Goal: Obtain resource: Download file/media

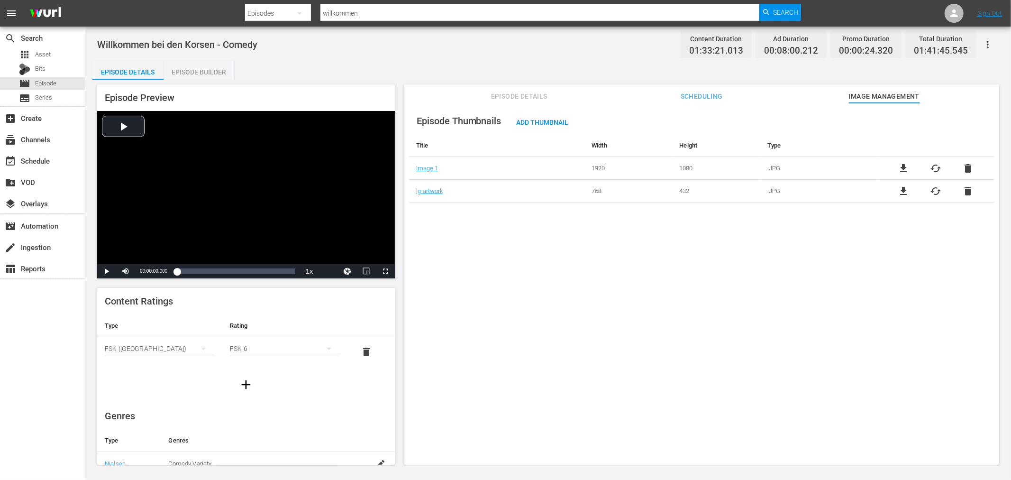
drag, startPoint x: 376, startPoint y: 11, endPoint x: 301, endPoint y: 12, distance: 75.4
click at [301, 12] on div "Search By Episodes Search ID, Title, Description, Keywords, or Category willkom…" at bounding box center [523, 13] width 556 height 23
paste input "Pastor [PERSON_NAME]"
type input "Pastor [PERSON_NAME]"
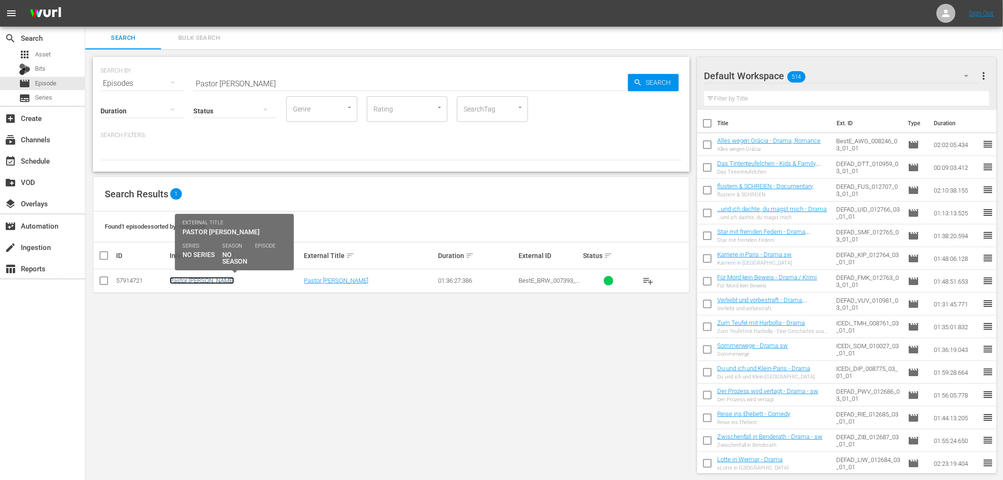
click at [173, 277] on link "Pastor [PERSON_NAME]" at bounding box center [202, 280] width 64 height 7
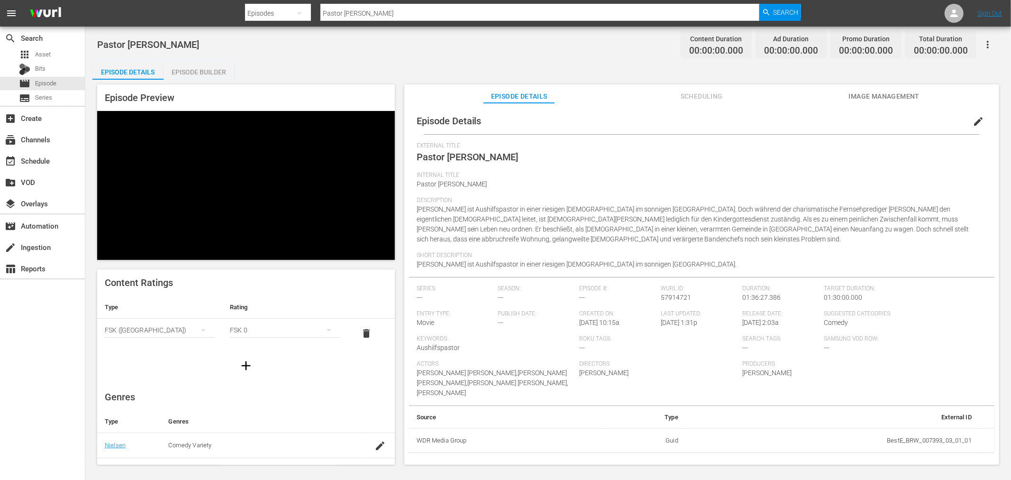
click at [881, 100] on span "Image Management" at bounding box center [883, 97] width 71 height 12
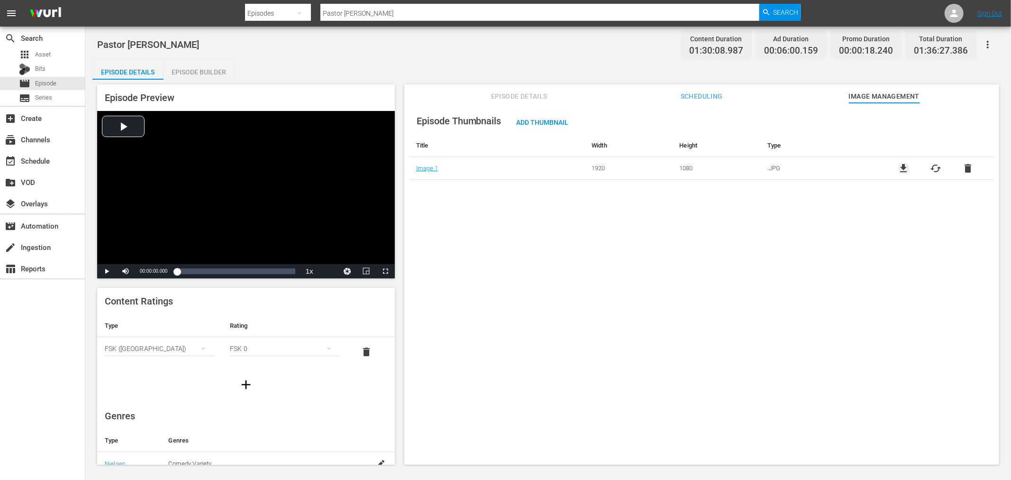
click at [900, 173] on span "file_download" at bounding box center [903, 168] width 11 height 11
click at [370, 16] on input "Pastor [PERSON_NAME]" at bounding box center [539, 13] width 439 height 23
paste input "[PERSON_NAME] und der traurige Mann"
type input "[PERSON_NAME] und der traurige Mann"
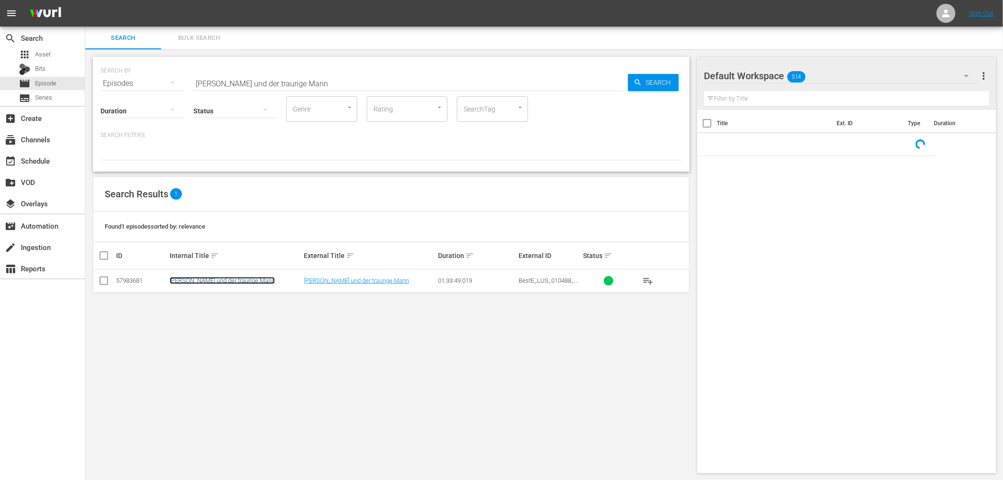
click at [242, 277] on link "[PERSON_NAME] und der traurige Mann" at bounding box center [222, 280] width 105 height 7
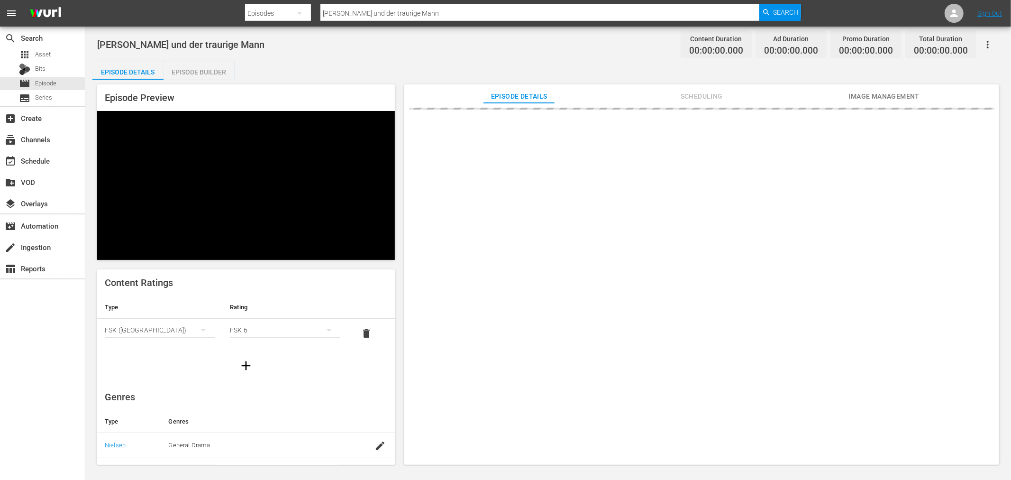
click at [884, 91] on span "Image Management" at bounding box center [883, 97] width 71 height 12
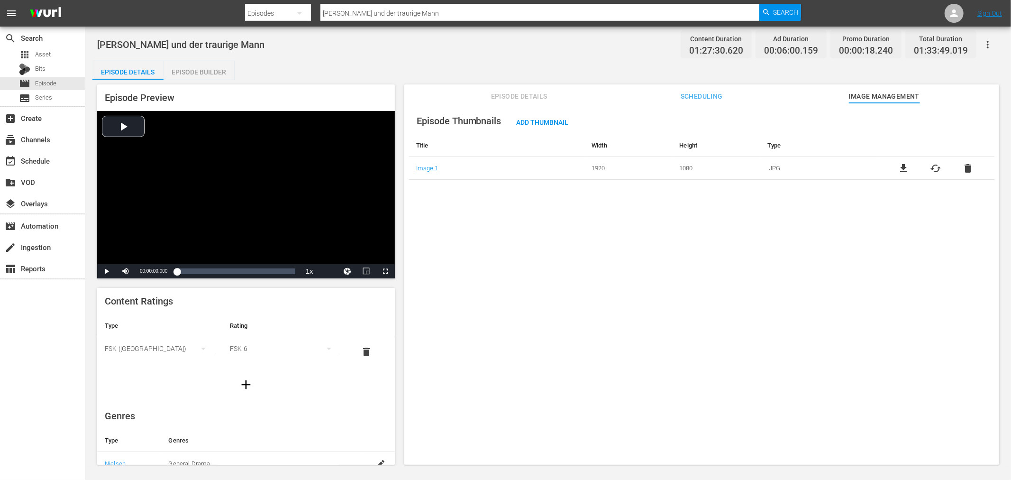
click at [899, 163] on span "file_download" at bounding box center [903, 168] width 11 height 11
